Goal: Book appointment/travel/reservation

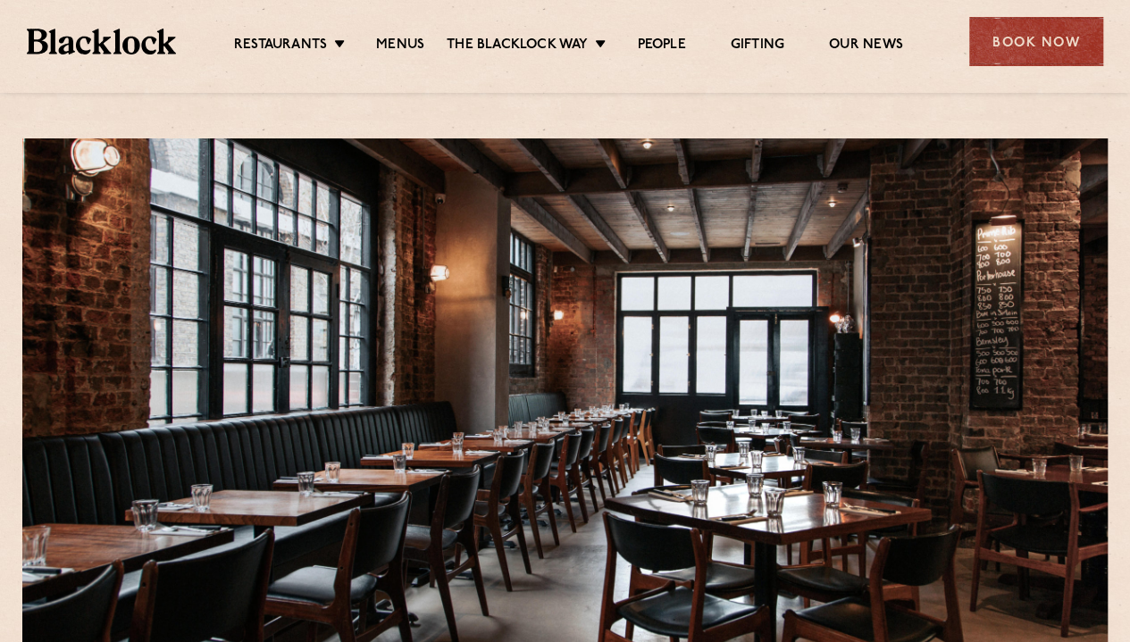
click at [386, 34] on ul "Restaurants Soho City Shoreditch Covent Garden Canary Wharf Manchester Birmingh…" at bounding box center [568, 42] width 785 height 29
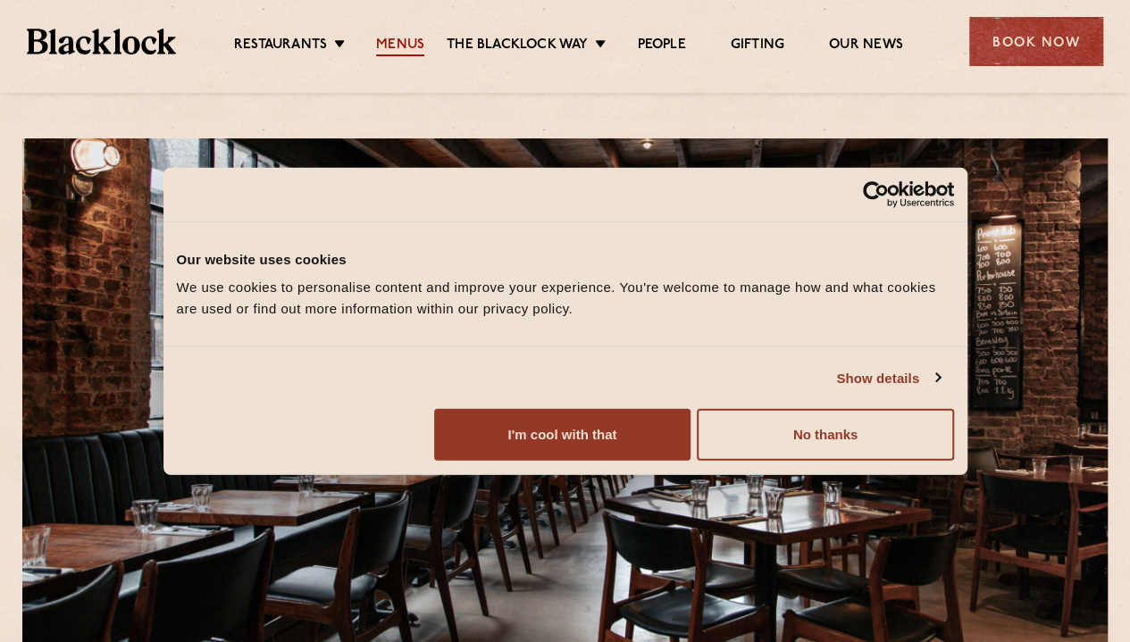
click at [391, 45] on link "Menus" at bounding box center [400, 47] width 48 height 20
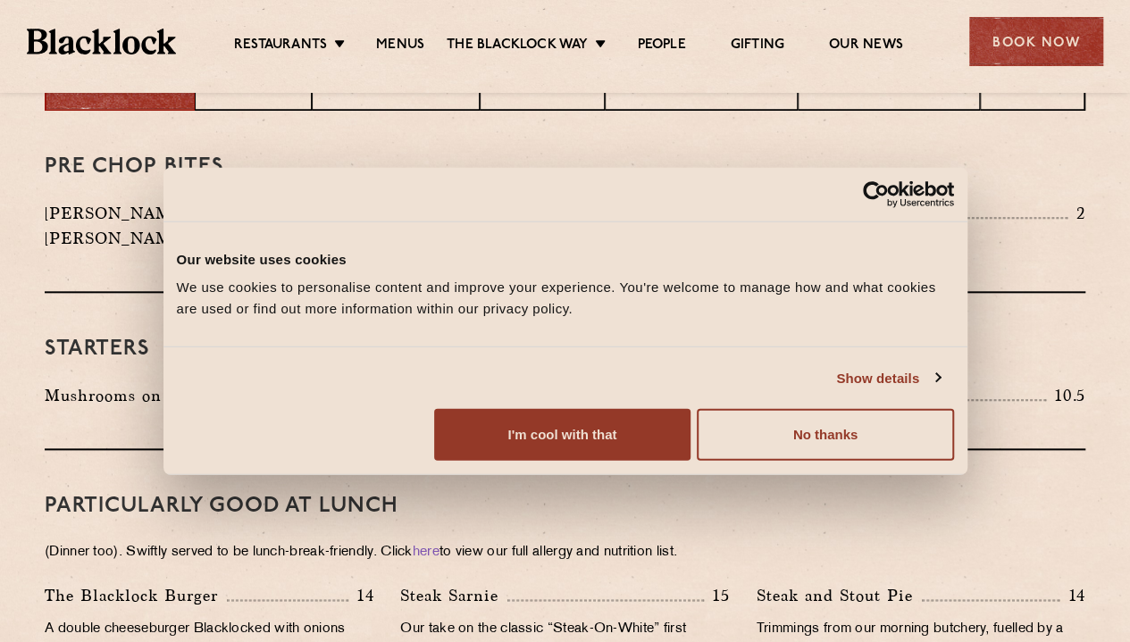
scroll to position [740, 0]
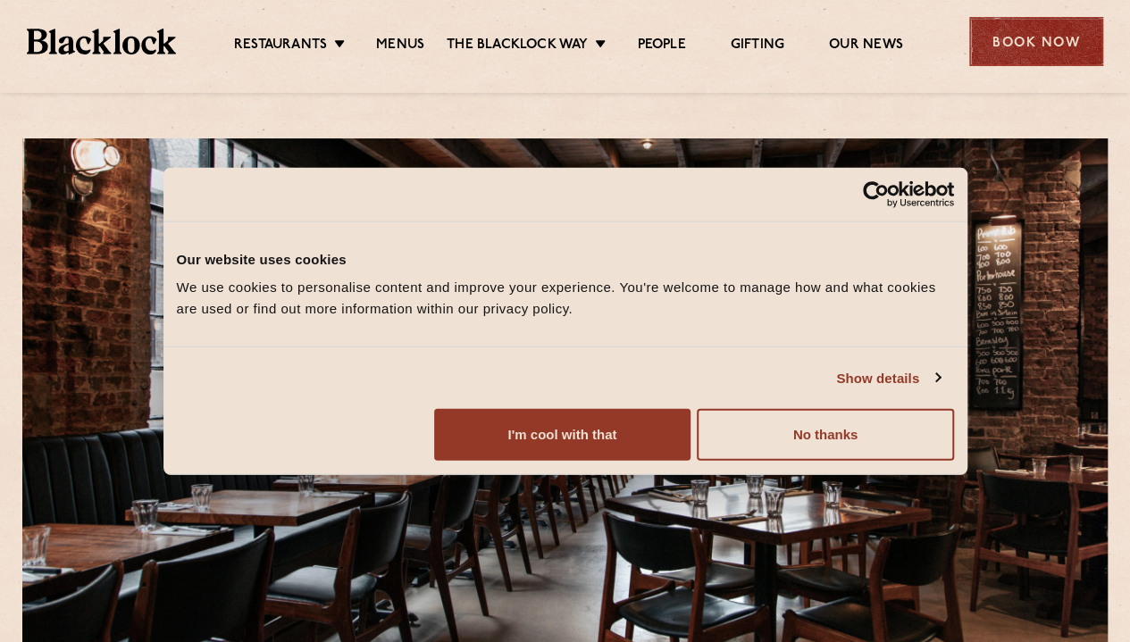
click at [1029, 42] on div "Book Now" at bounding box center [1036, 41] width 134 height 49
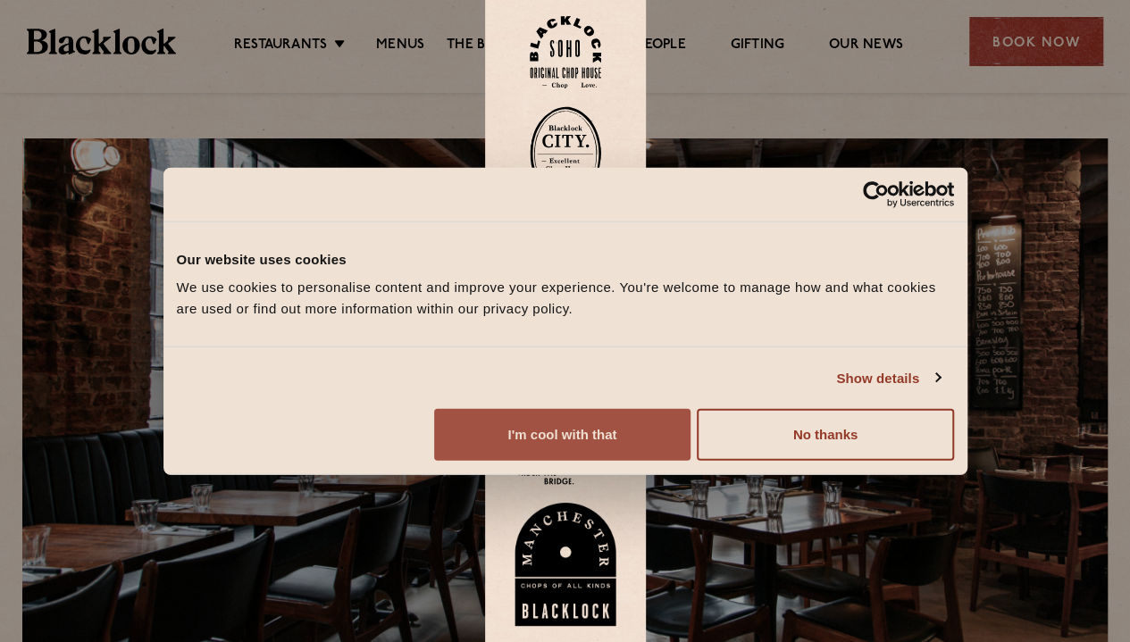
click at [691, 461] on button "I'm cool with that" at bounding box center [562, 435] width 256 height 52
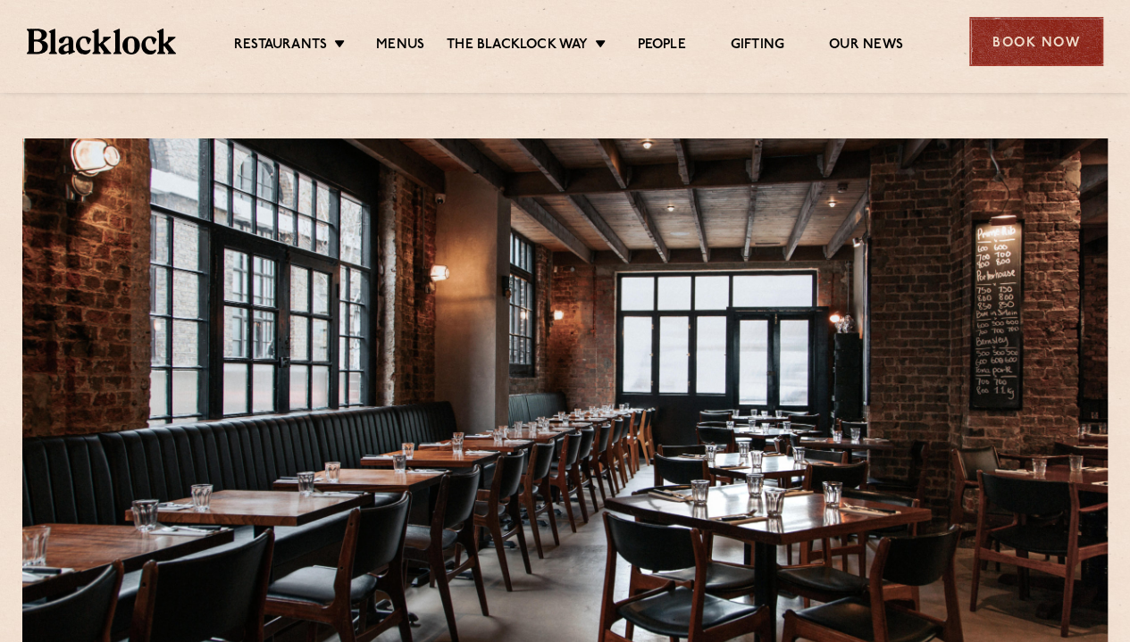
click at [991, 45] on div "Book Now" at bounding box center [1036, 41] width 134 height 49
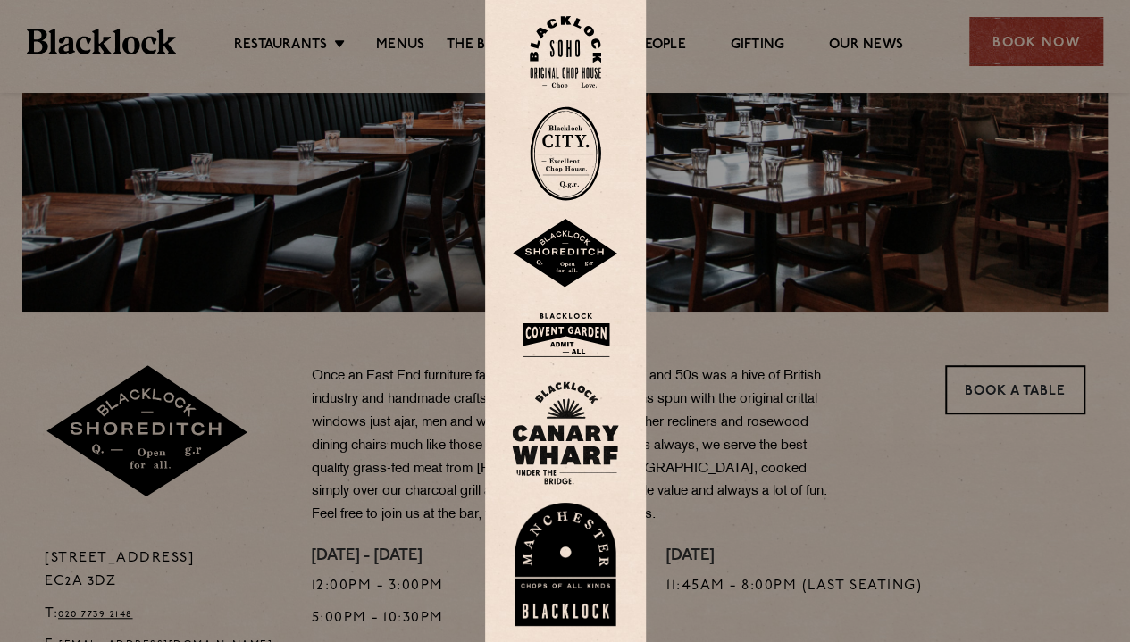
scroll to position [340, 0]
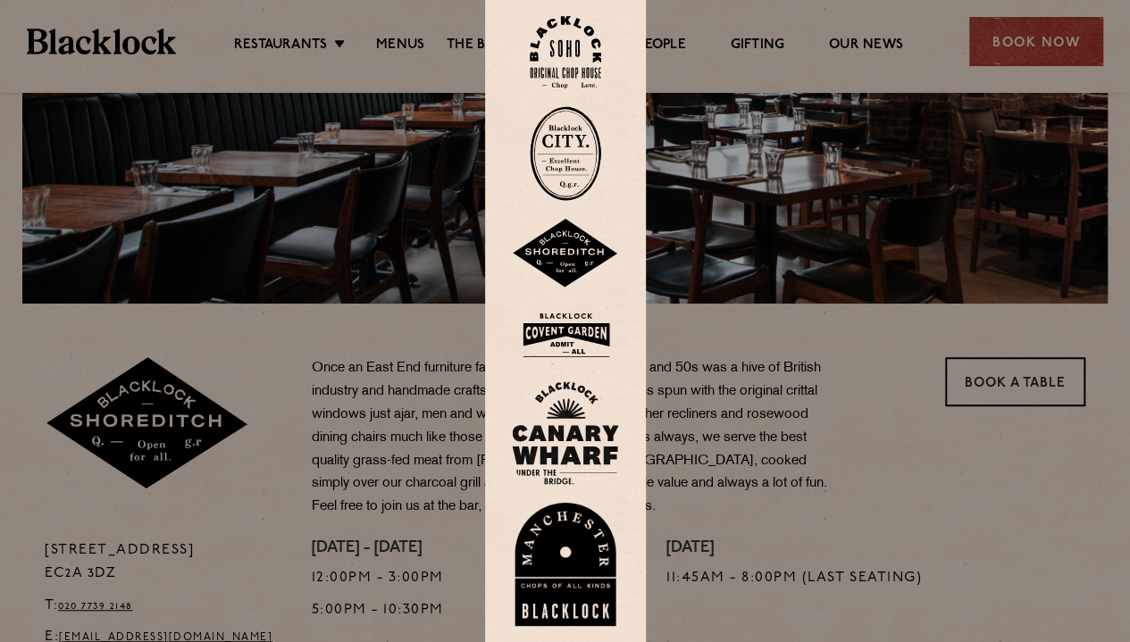
click at [572, 256] on img at bounding box center [565, 254] width 107 height 70
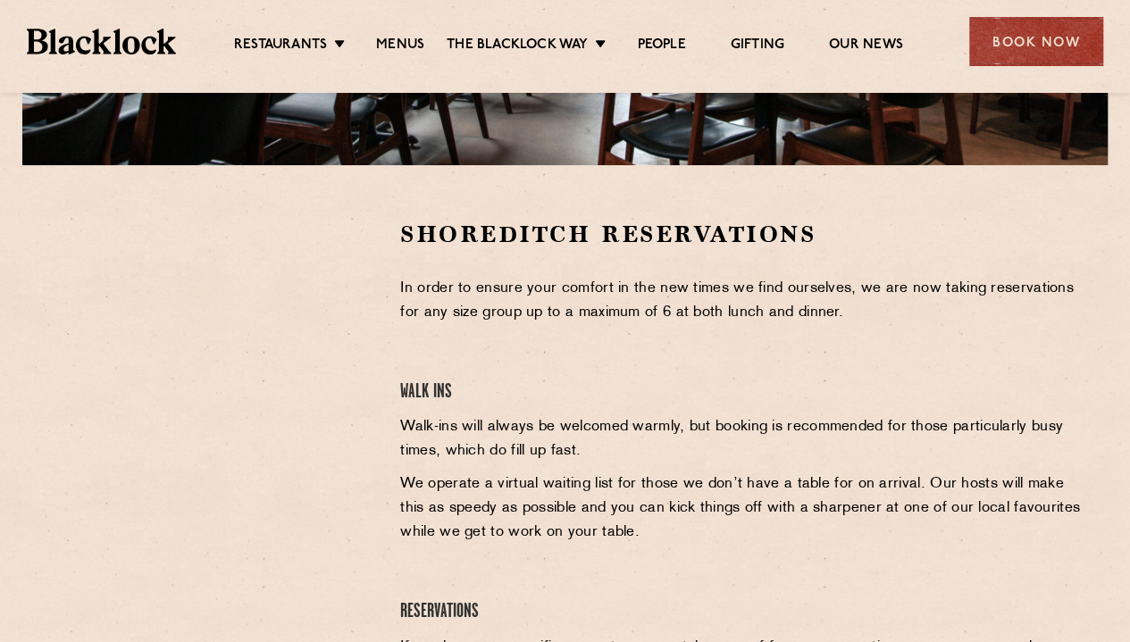
scroll to position [476, 0]
